Goal: Navigation & Orientation: Find specific page/section

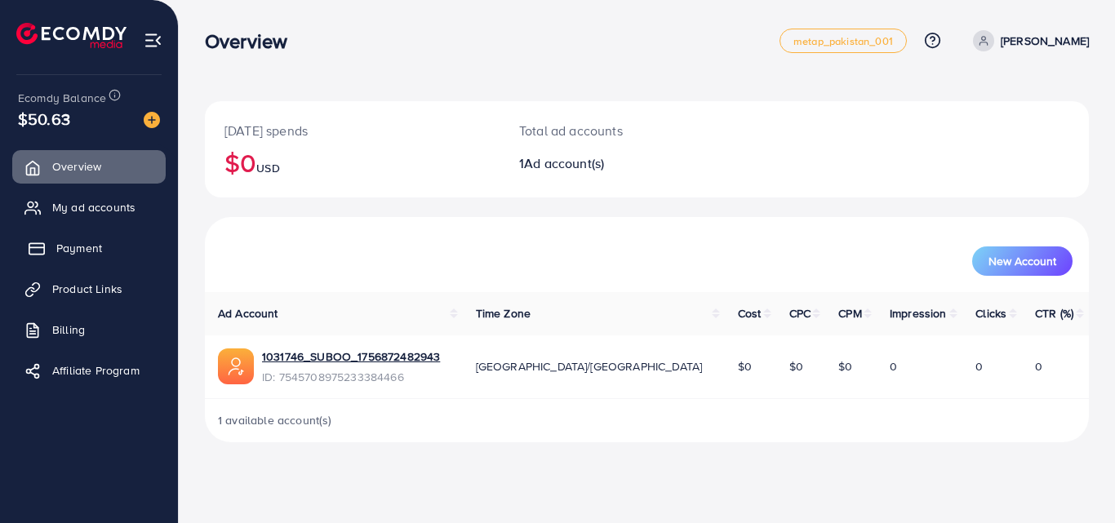
click at [135, 232] on link "Payment" at bounding box center [88, 248] width 153 height 33
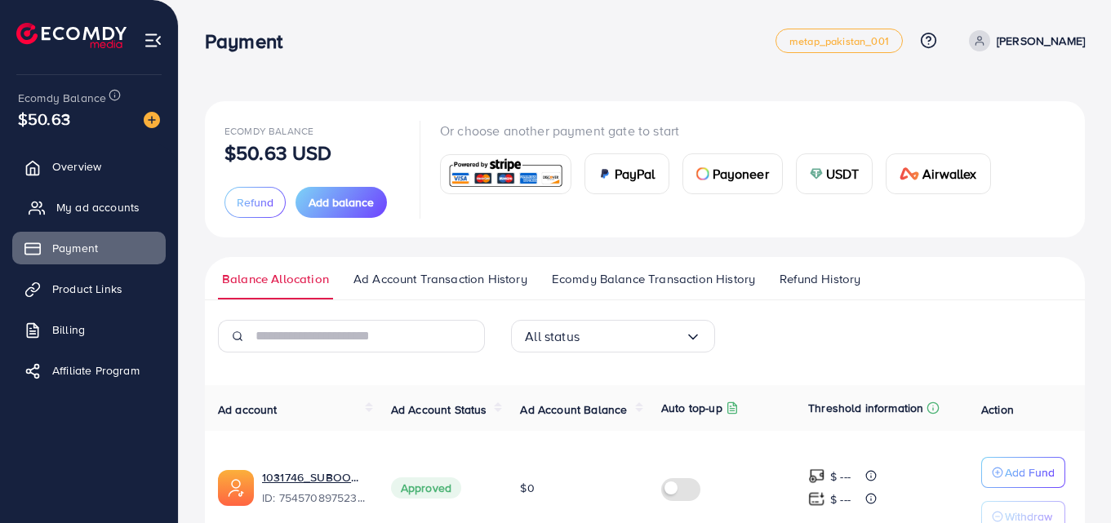
click at [127, 207] on span "My ad accounts" at bounding box center [97, 207] width 83 height 16
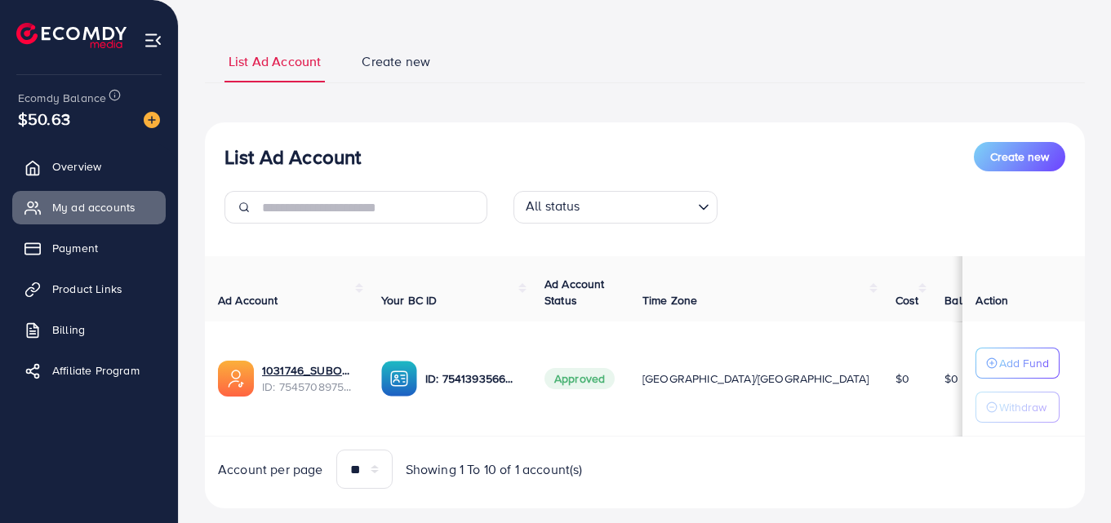
scroll to position [117, 0]
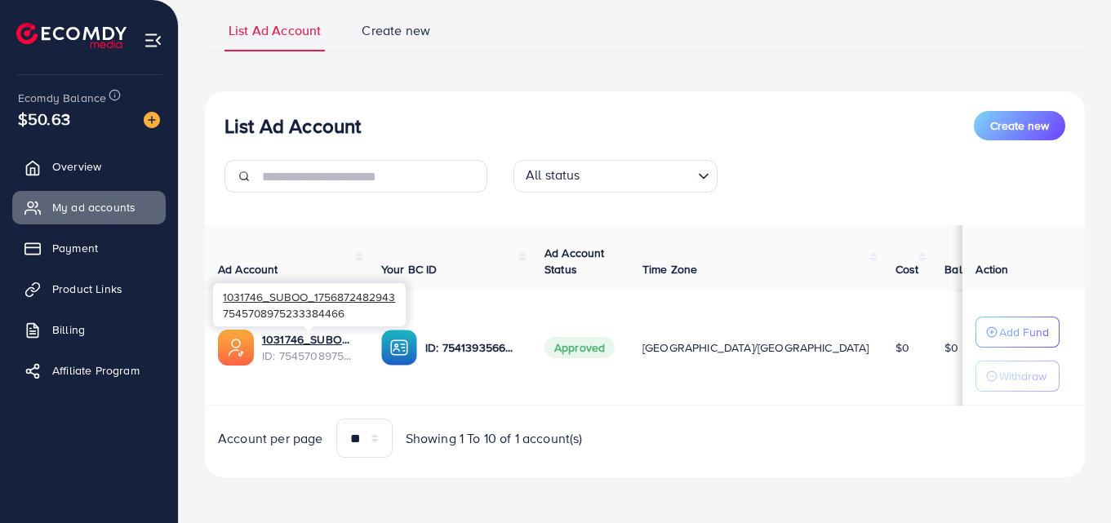
click at [318, 348] on span "ID: 7545708975233384466" at bounding box center [308, 356] width 93 height 16
click at [314, 336] on link "1031746_SUBOO_1756872482943" at bounding box center [308, 339] width 93 height 16
